Goal: Subscribe to service/newsletter

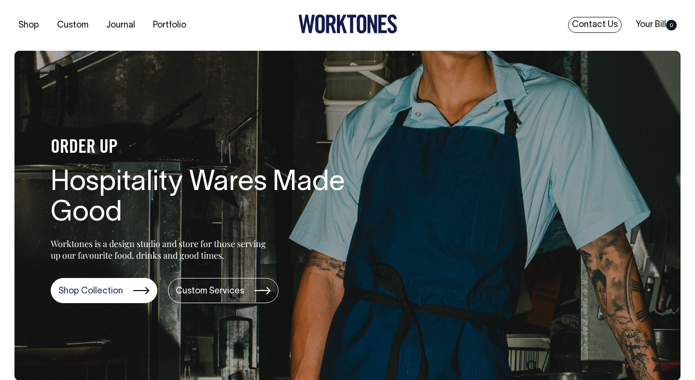
click at [593, 24] on link "Contact Us" at bounding box center [595, 25] width 54 height 16
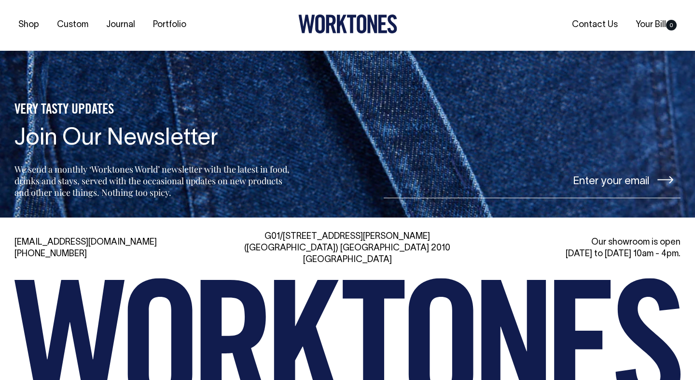
scroll to position [2075, 0]
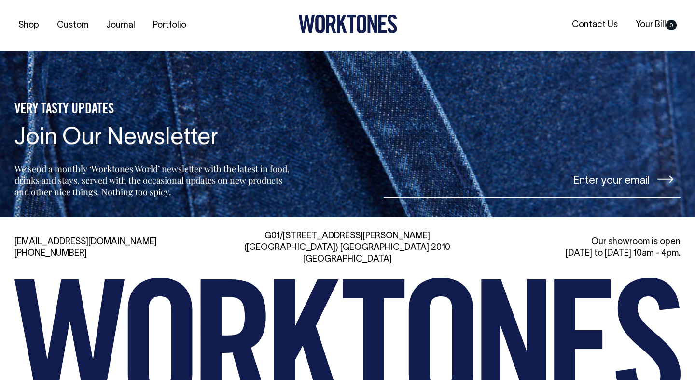
click at [585, 177] on input"] "email" at bounding box center [532, 179] width 297 height 36
type input"] "t"
type input"] "c"
type input"] "t"
type input"] "contact.theabebe@gmail.com"
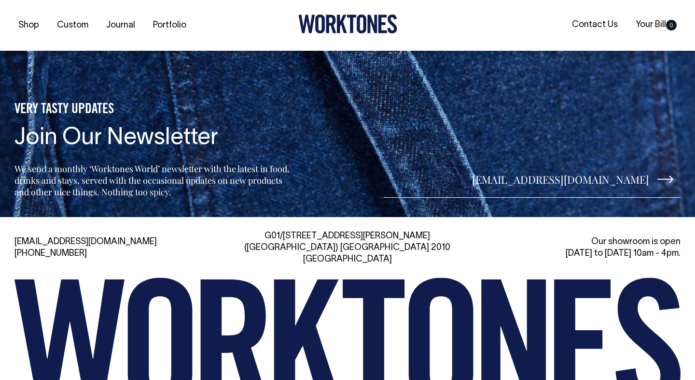
click at [666, 175] on icon at bounding box center [666, 179] width 16 height 8
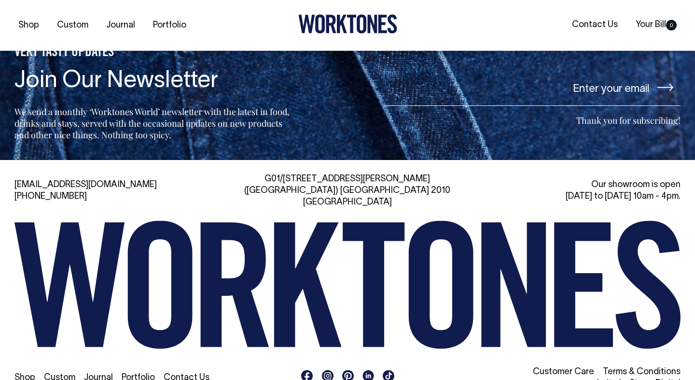
scroll to position [2132, 0]
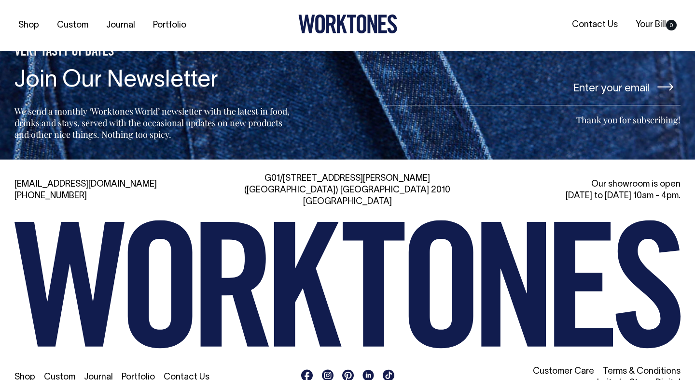
click at [53, 373] on link "Custom" at bounding box center [59, 377] width 31 height 8
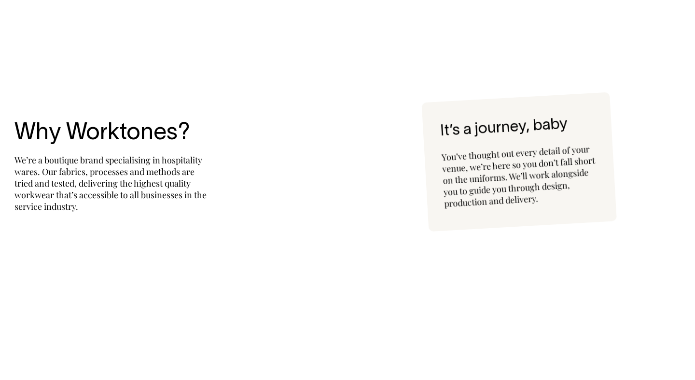
scroll to position [2066, 0]
